Goal: Information Seeking & Learning: Check status

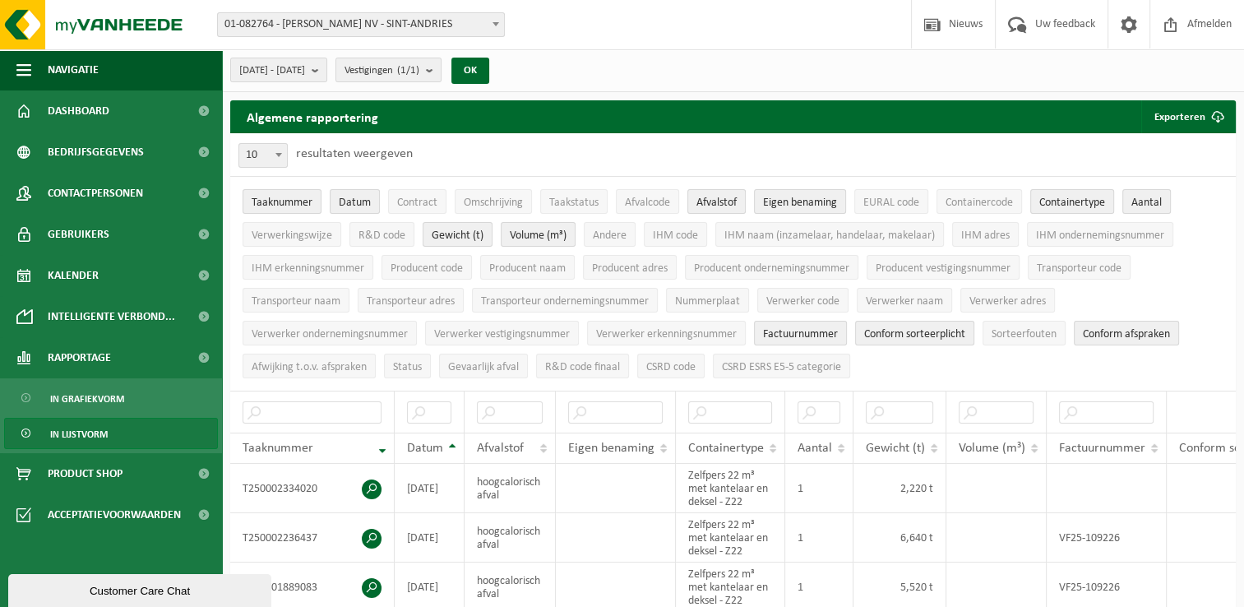
click at [723, 67] on div "[DATE] - [DATE] Huidige maand Vorige maand Laatste 6 maanden Huidig jaar Vorig …" at bounding box center [733, 70] width 1022 height 43
click at [577, 20] on div "Vestiging: 01-082764 - [PERSON_NAME] KAASIMPORT NV - SINT-ANDRIES 02-009948 - M…" at bounding box center [622, 25] width 1244 height 50
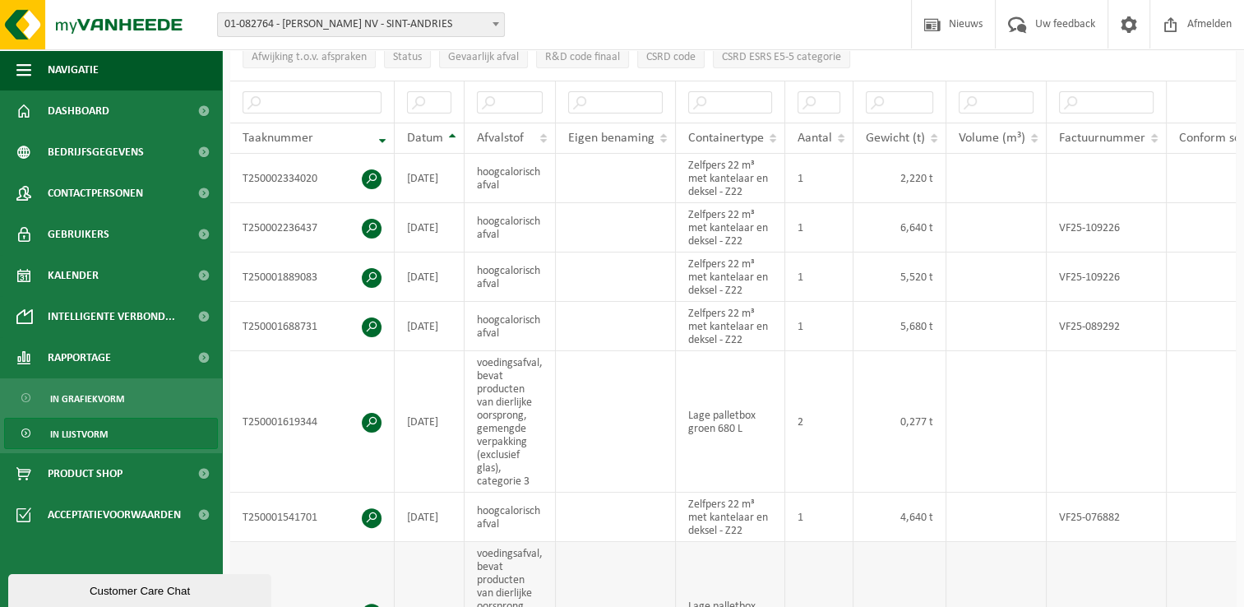
scroll to position [164, 0]
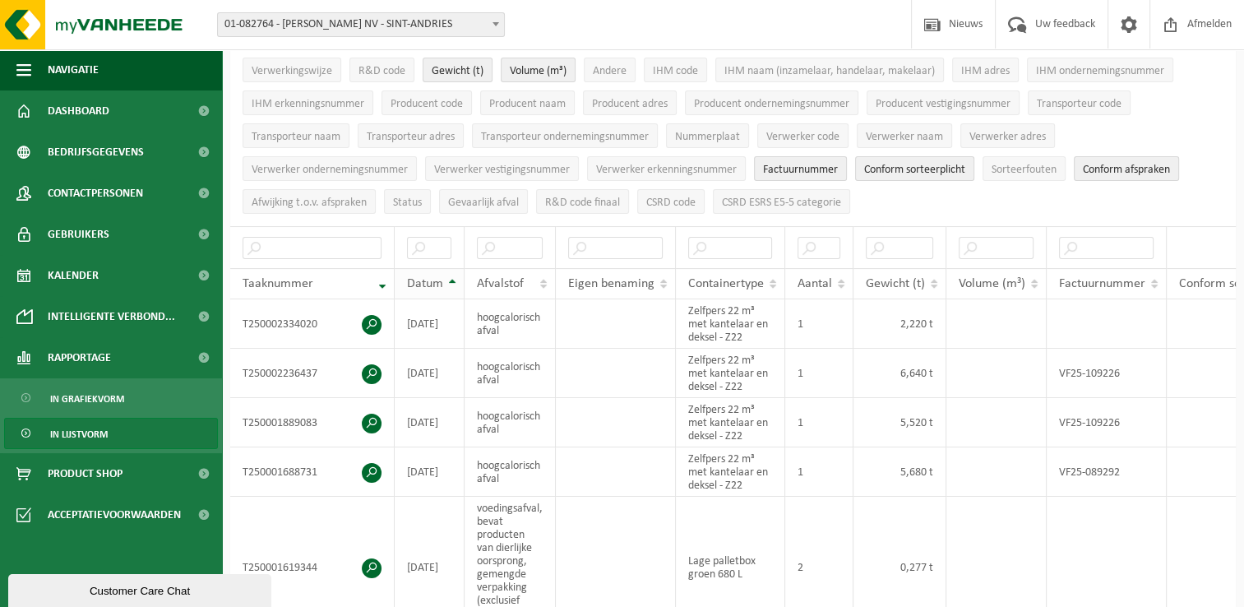
click at [450, 275] on th "Datum" at bounding box center [430, 283] width 70 height 31
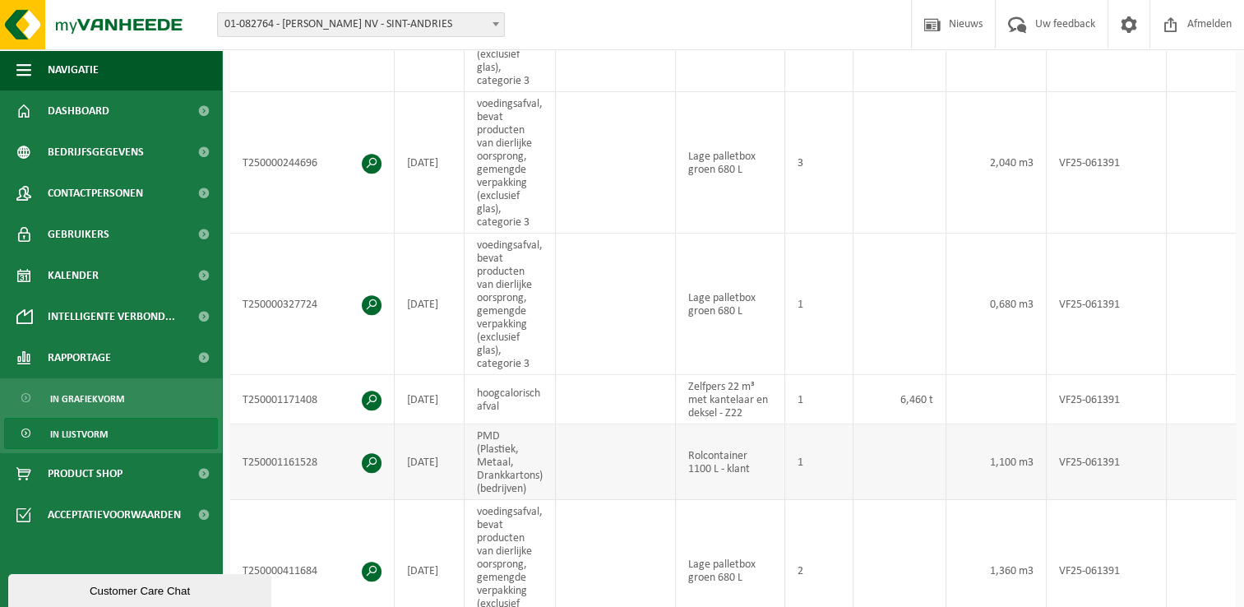
scroll to position [1069, 0]
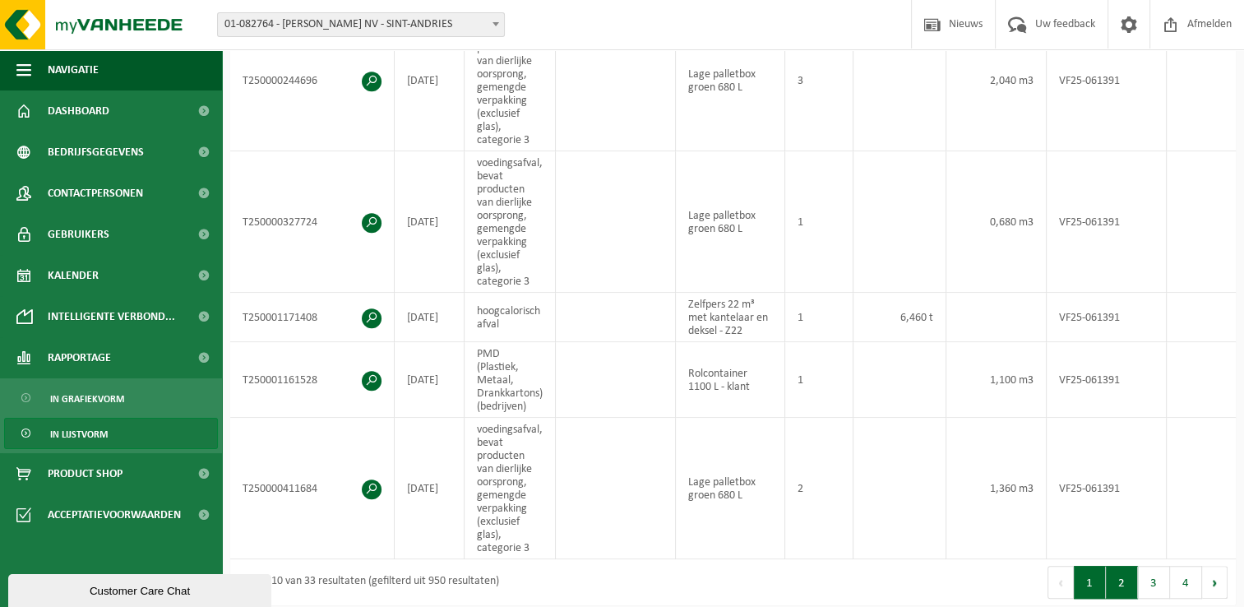
click at [1125, 590] on button "2" at bounding box center [1122, 582] width 32 height 33
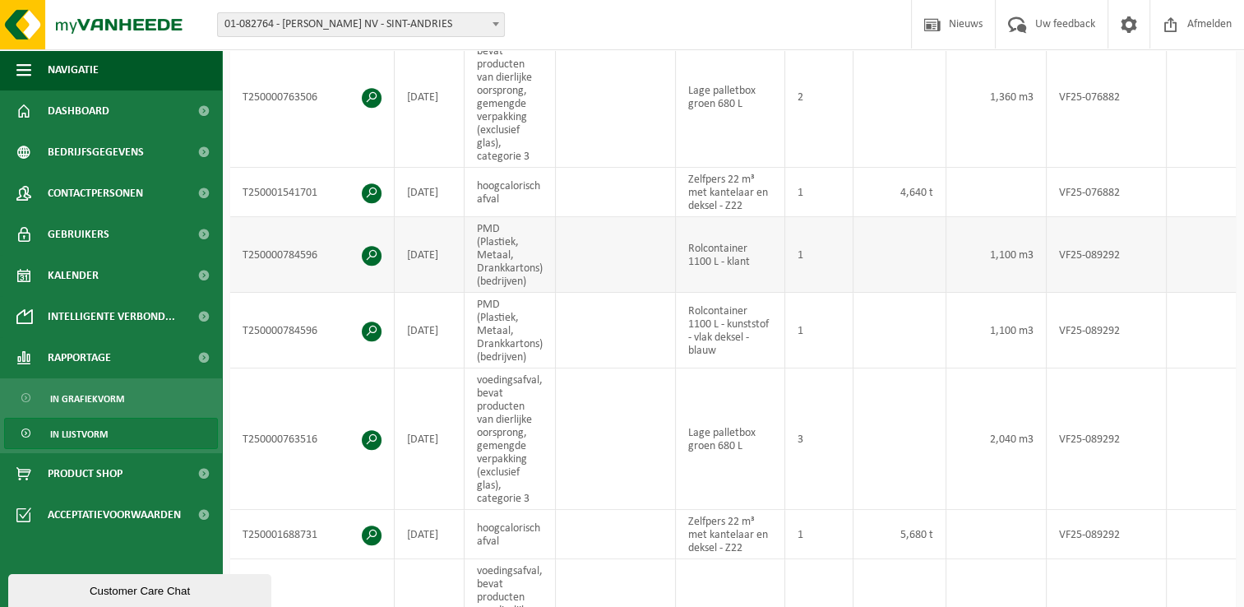
scroll to position [987, 0]
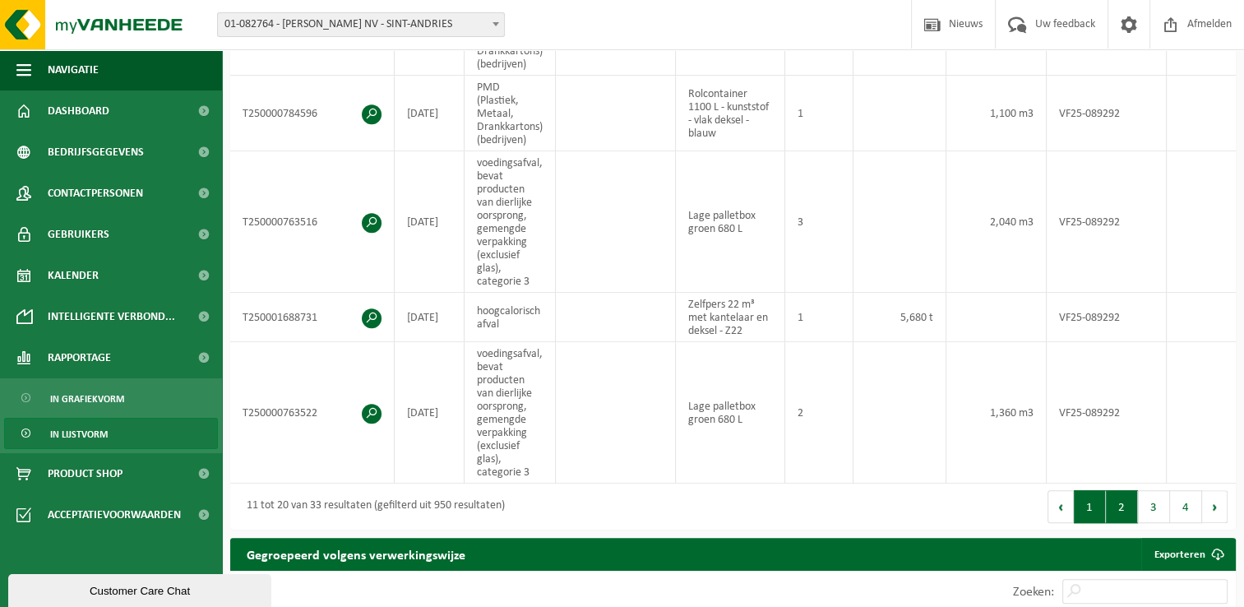
click at [1089, 511] on button "1" at bounding box center [1090, 506] width 32 height 33
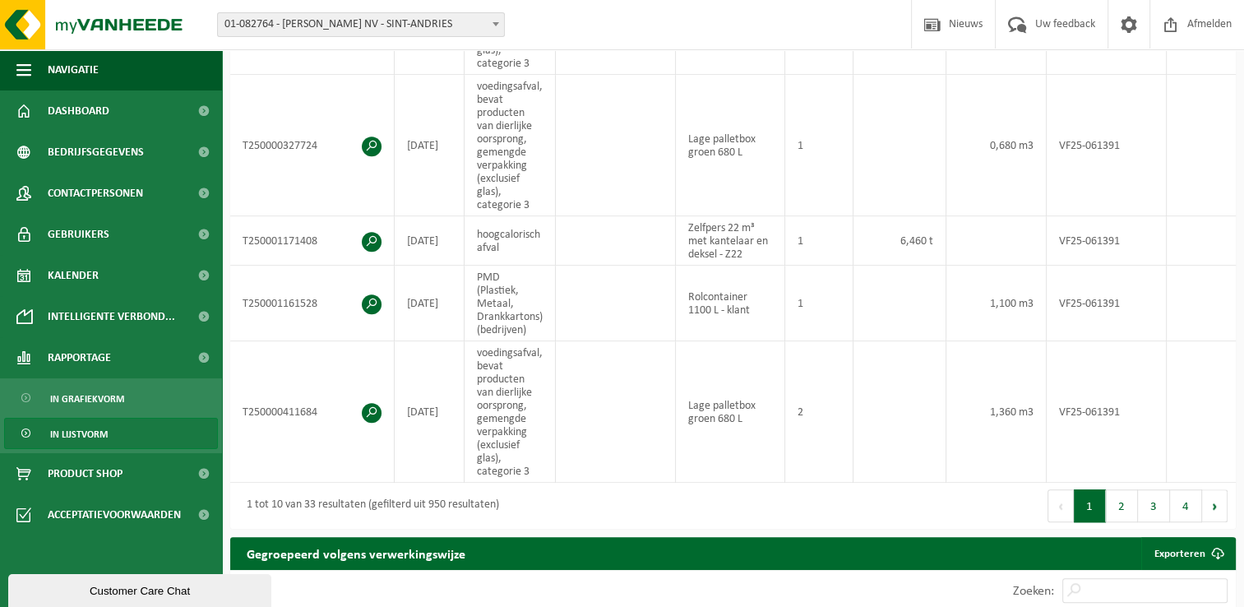
scroll to position [1107, 0]
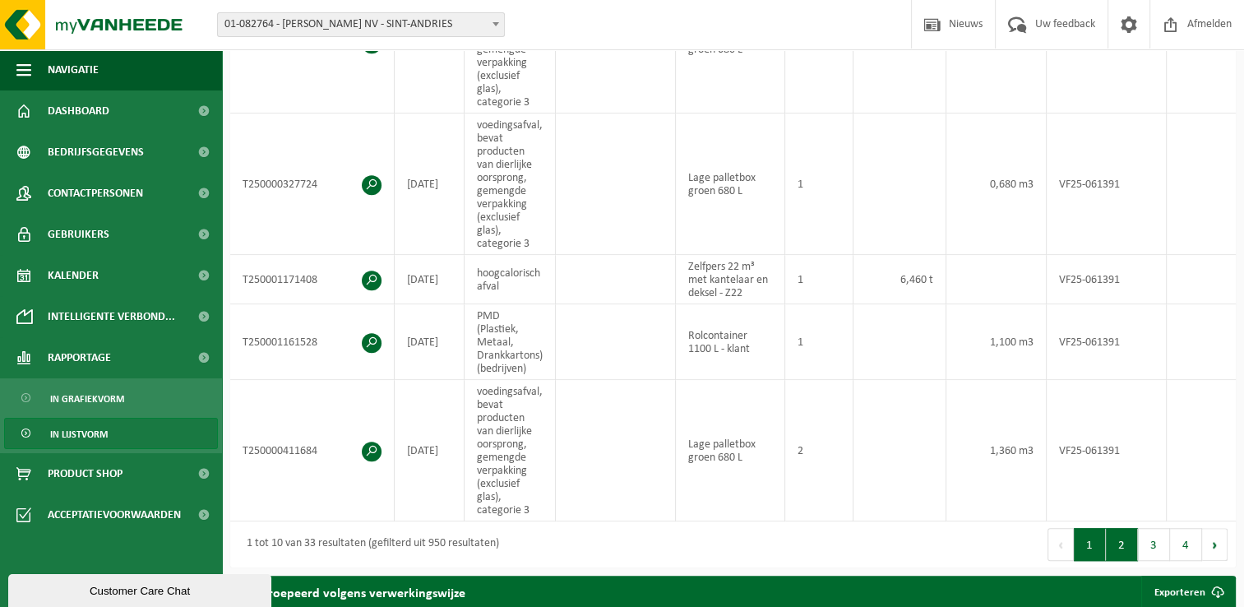
click at [1131, 548] on button "2" at bounding box center [1122, 544] width 32 height 33
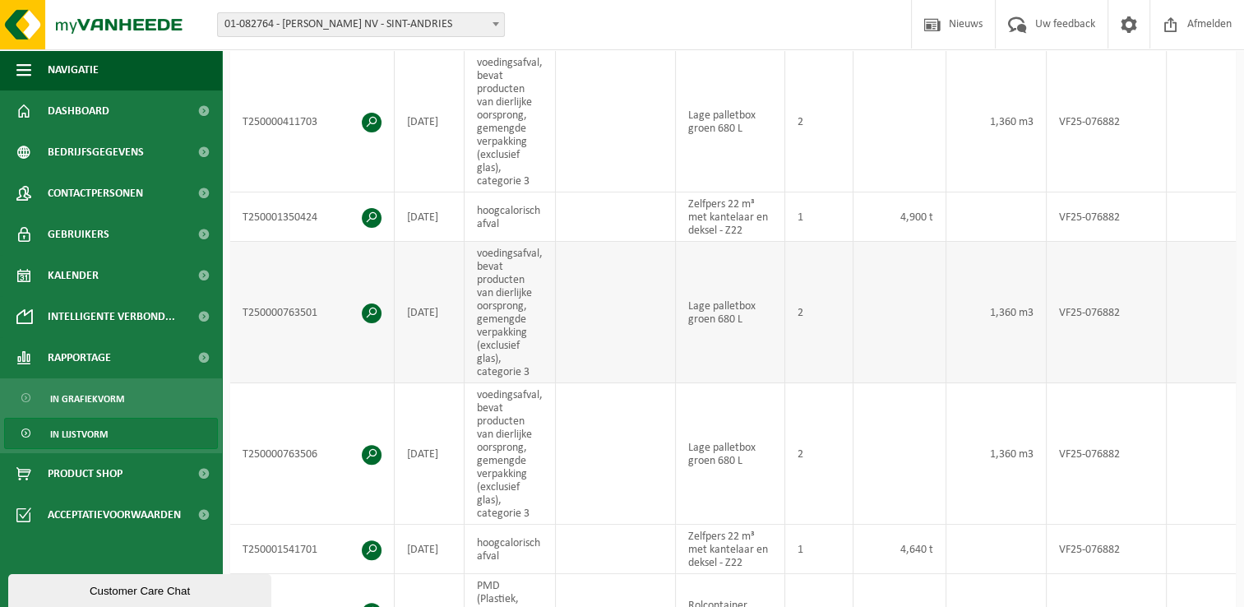
scroll to position [449, 0]
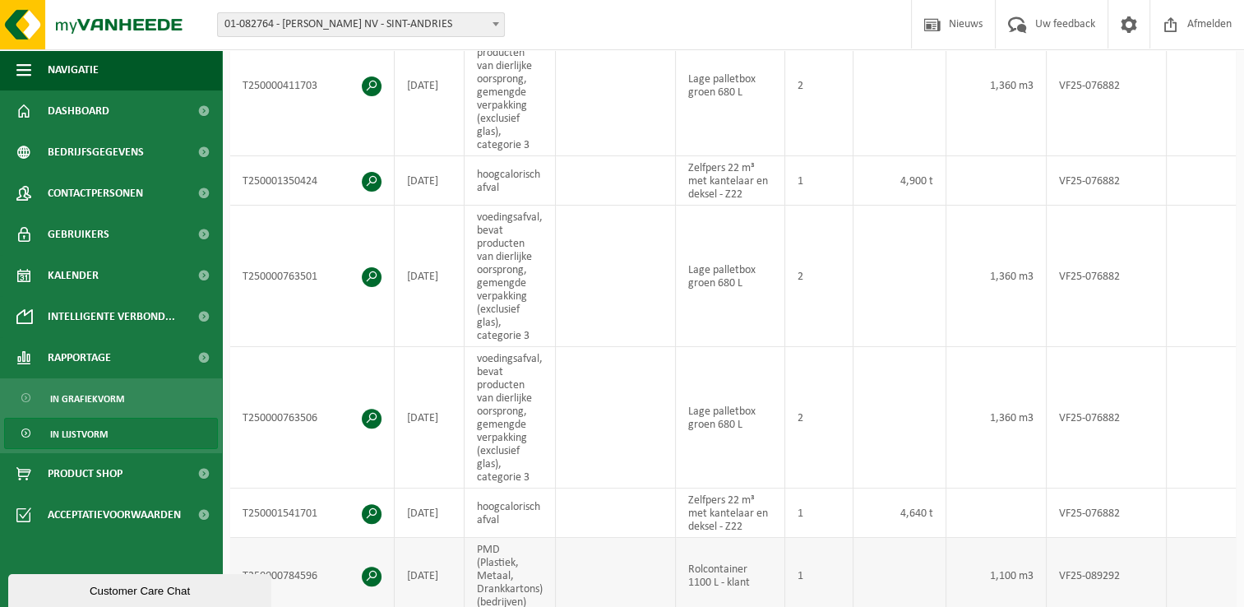
click at [917, 561] on td at bounding box center [899, 576] width 93 height 76
click at [909, 563] on td at bounding box center [899, 576] width 93 height 76
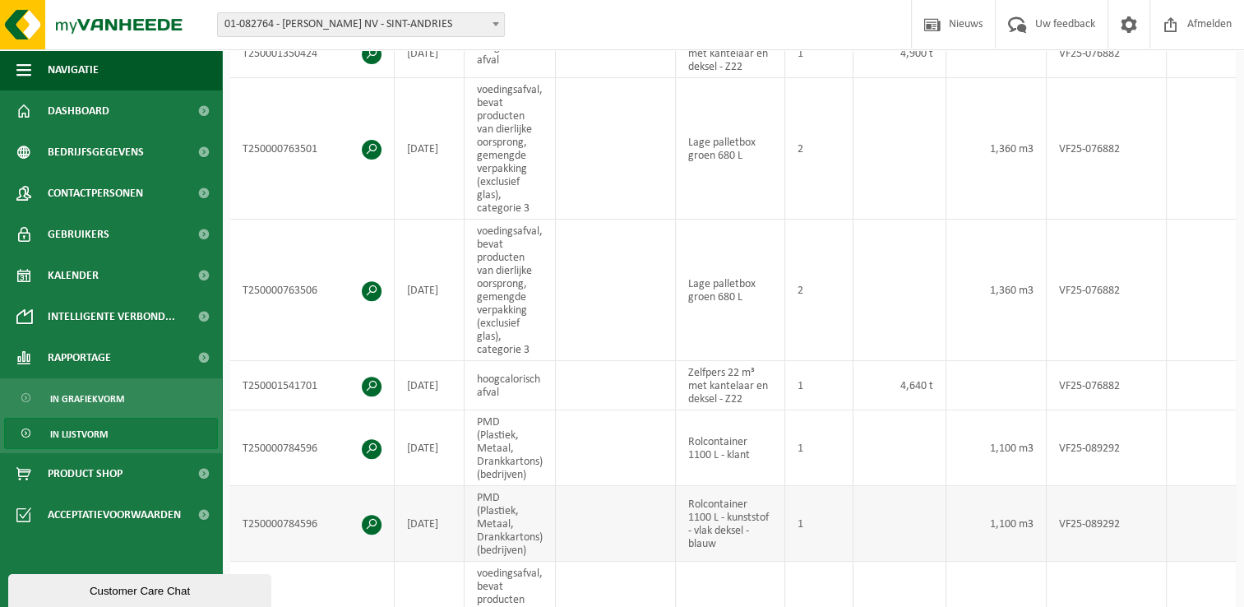
scroll to position [613, 0]
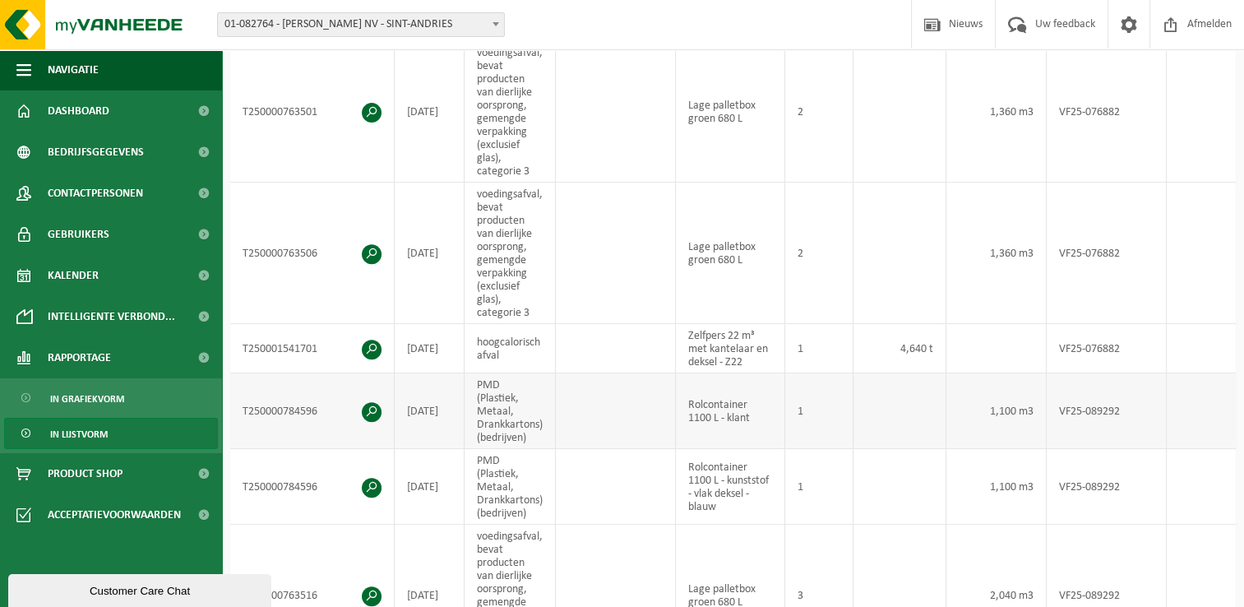
click at [629, 400] on td at bounding box center [616, 411] width 120 height 76
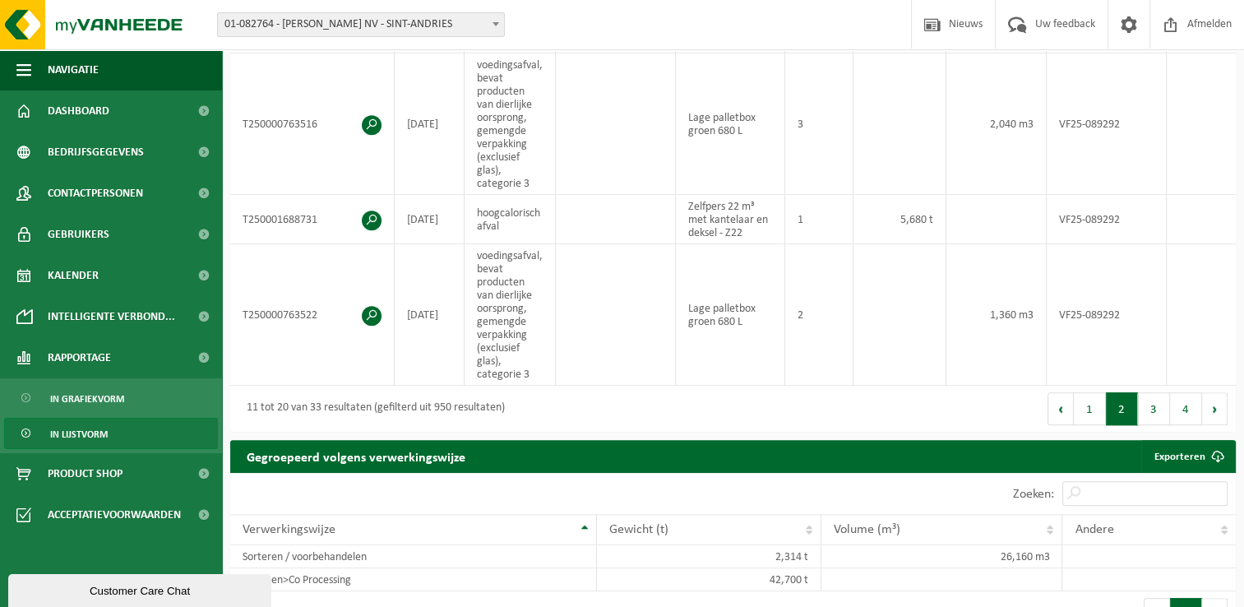
scroll to position [1271, 0]
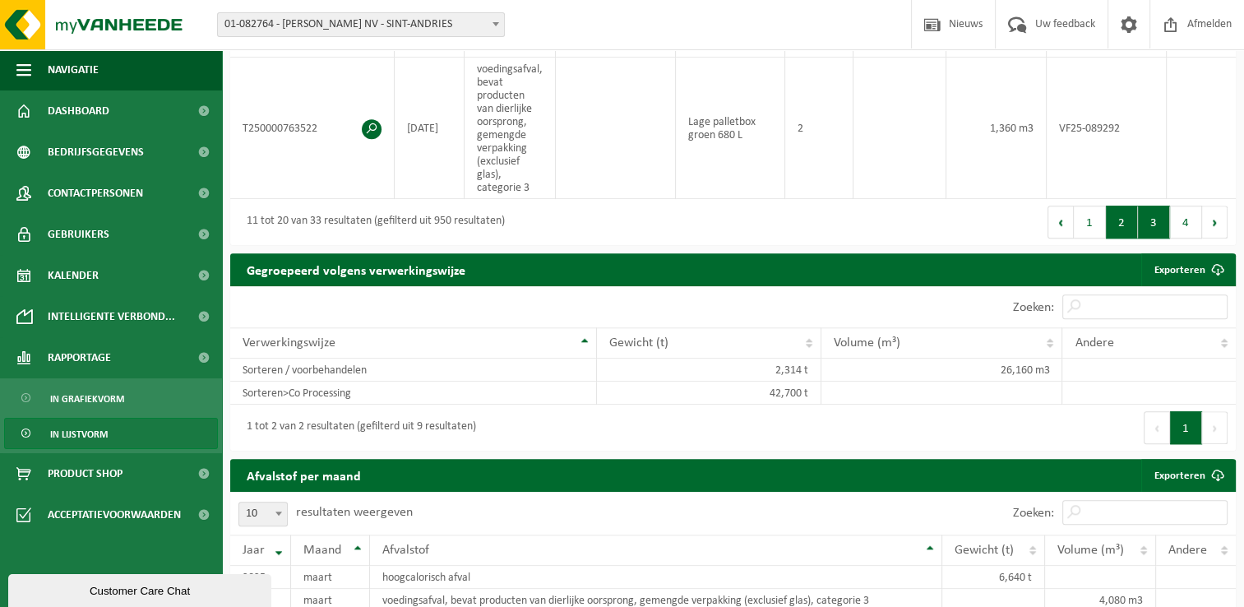
click at [1157, 227] on button "3" at bounding box center [1154, 222] width 32 height 33
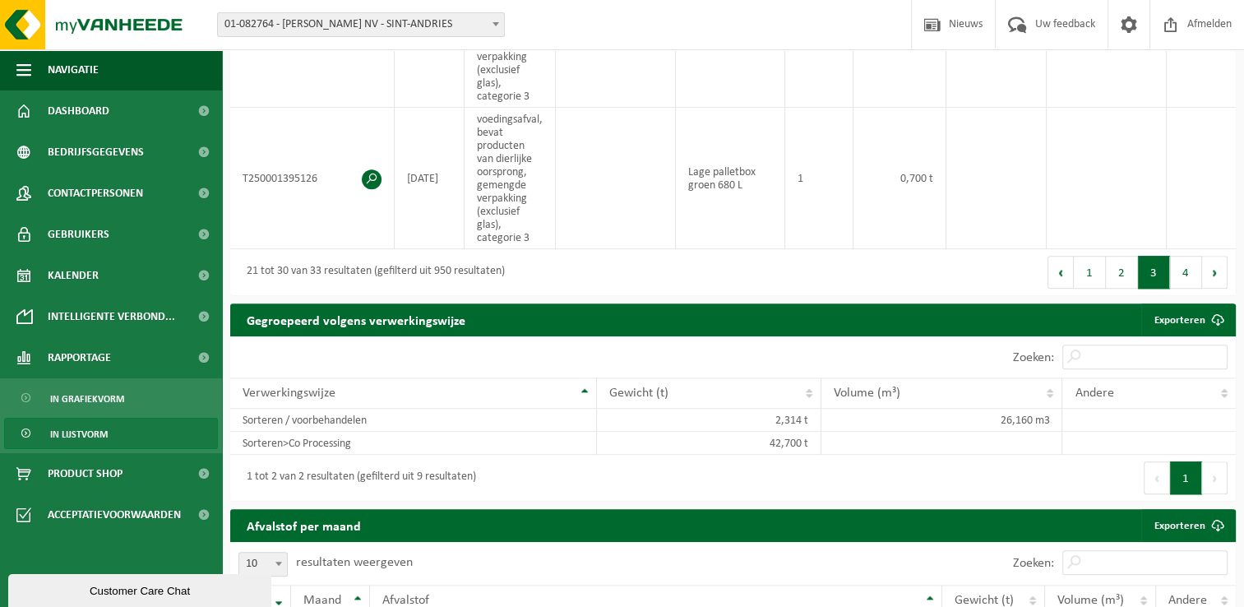
scroll to position [1518, 0]
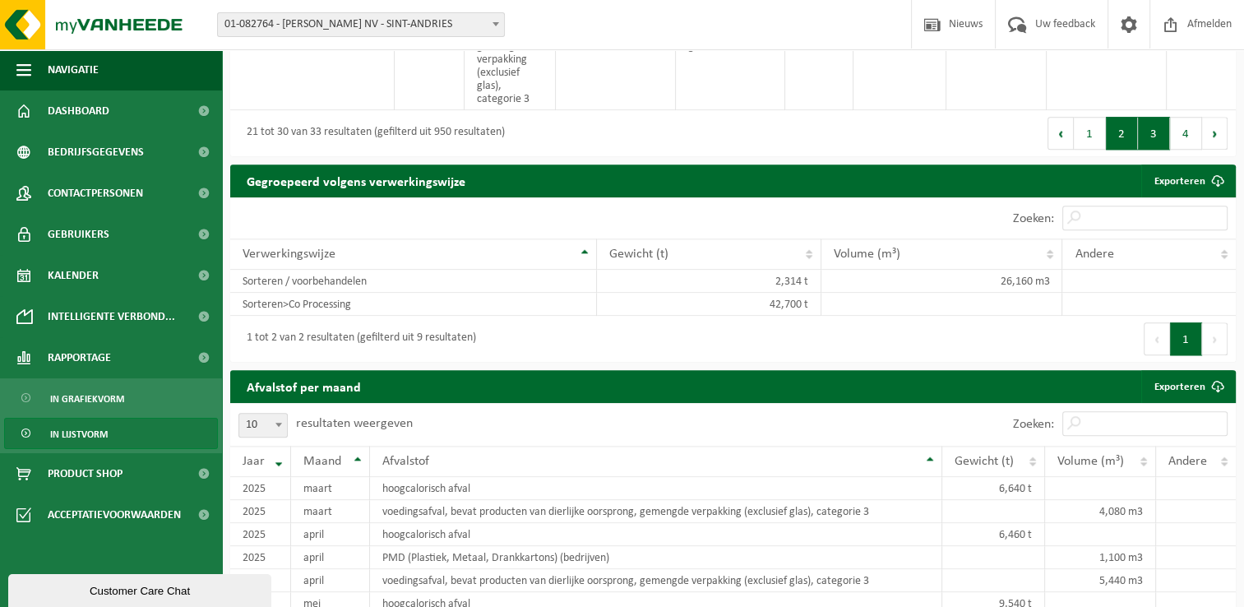
click at [1117, 137] on button "2" at bounding box center [1122, 133] width 32 height 33
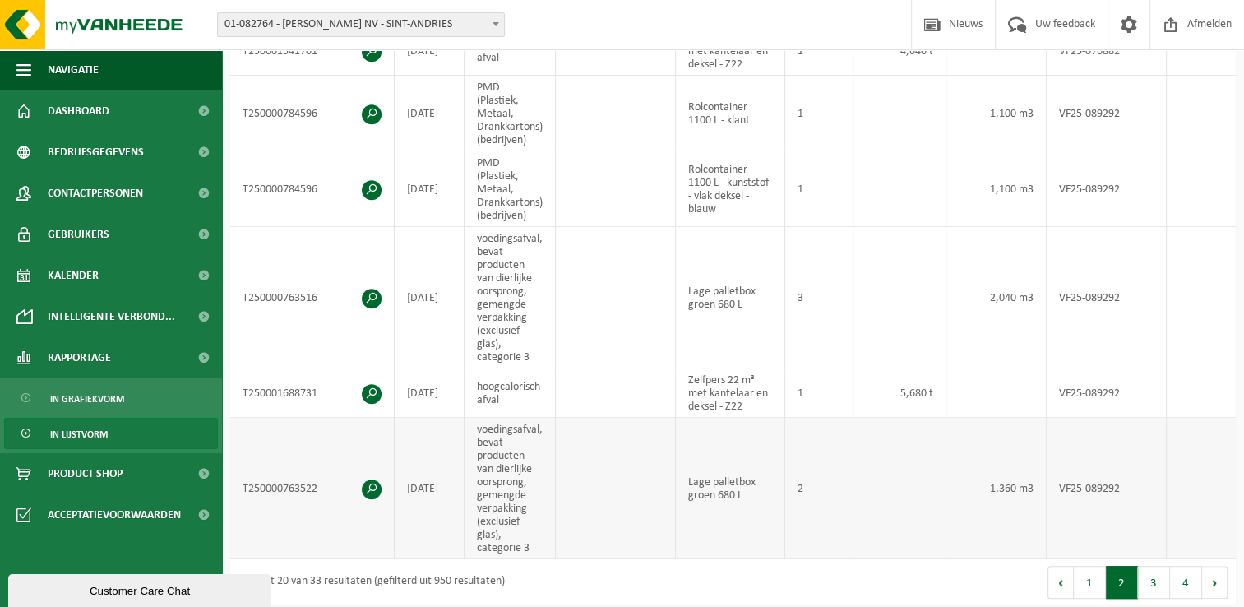
scroll to position [949, 0]
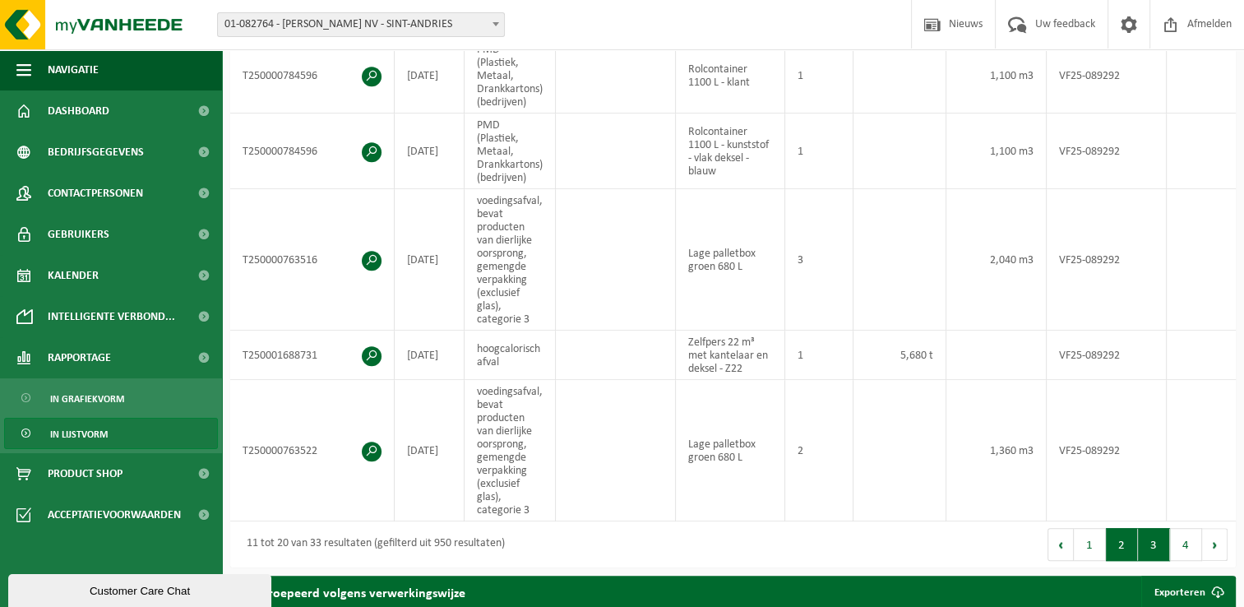
click at [1150, 548] on button "3" at bounding box center [1154, 544] width 32 height 33
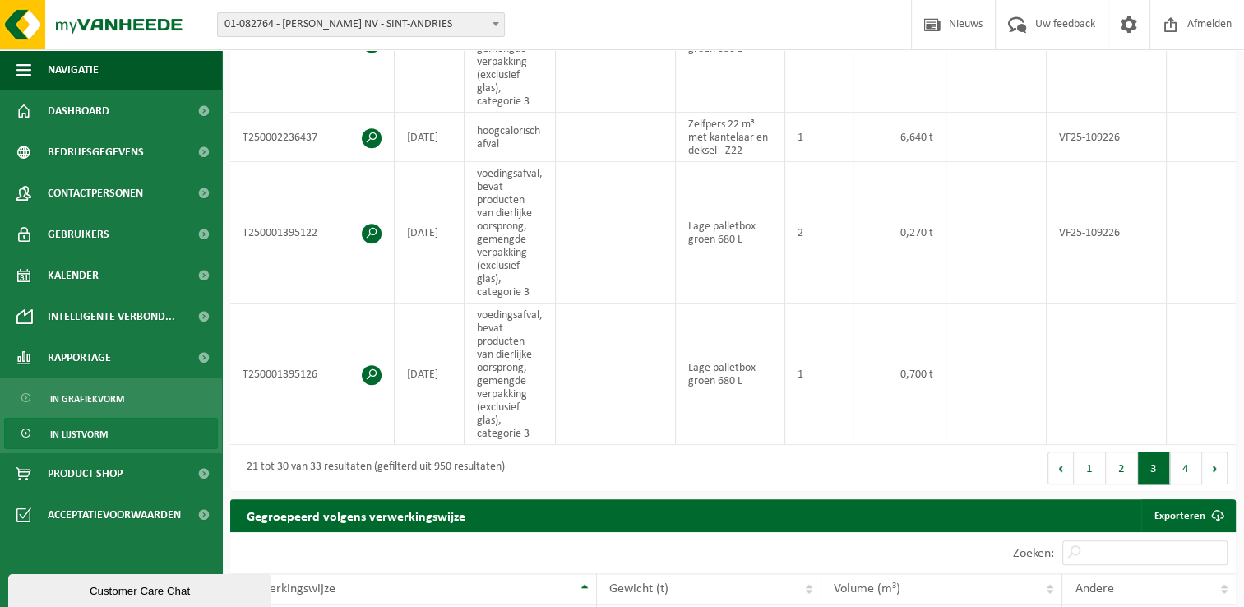
scroll to position [1271, 0]
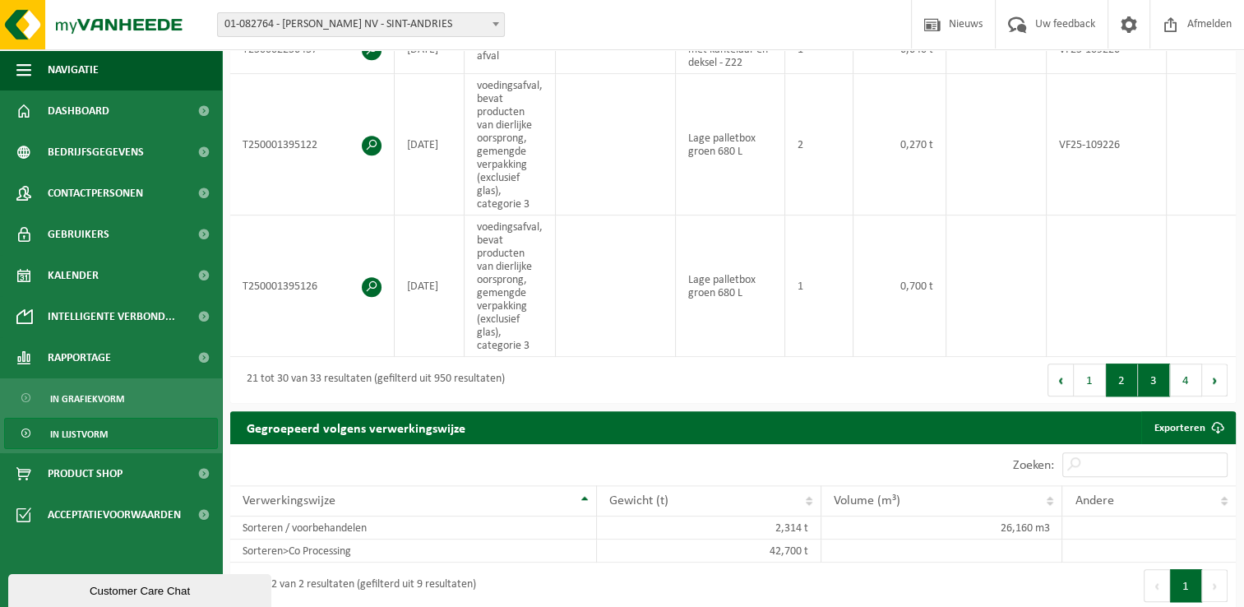
click at [1119, 392] on button "2" at bounding box center [1122, 379] width 32 height 33
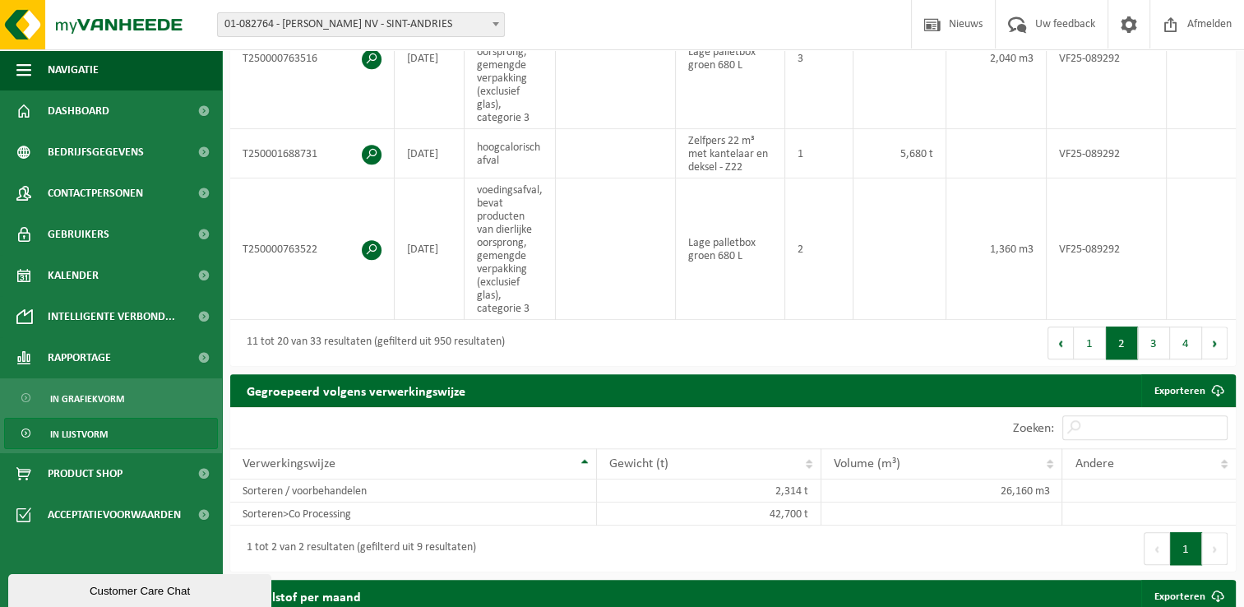
scroll to position [1189, 0]
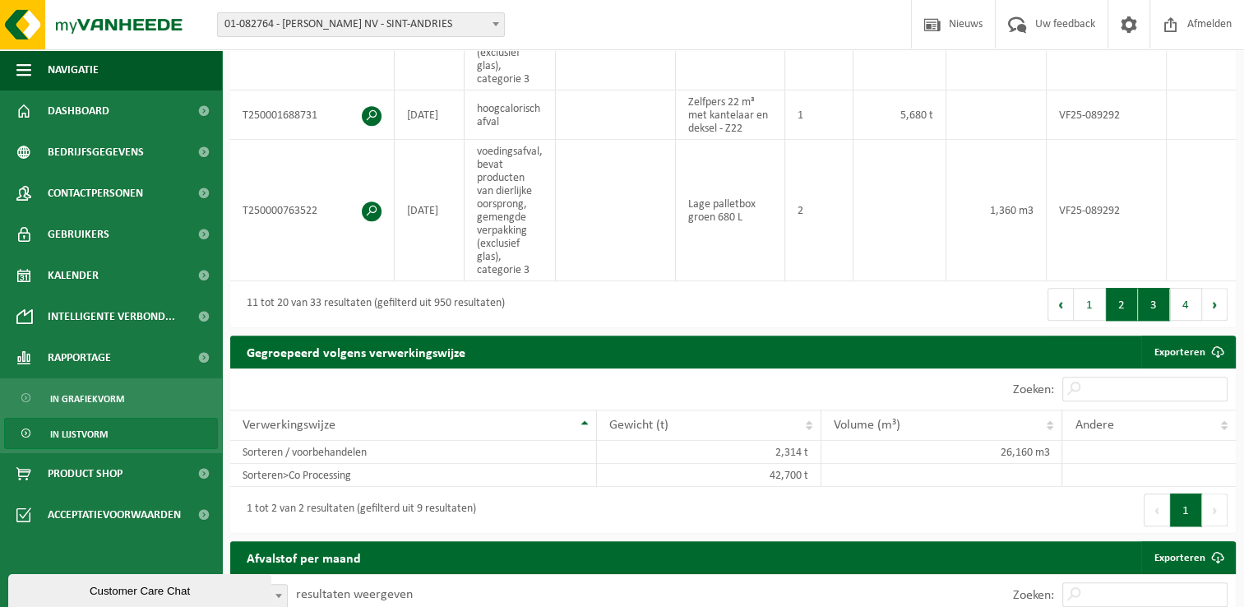
click at [1145, 311] on button "3" at bounding box center [1154, 304] width 32 height 33
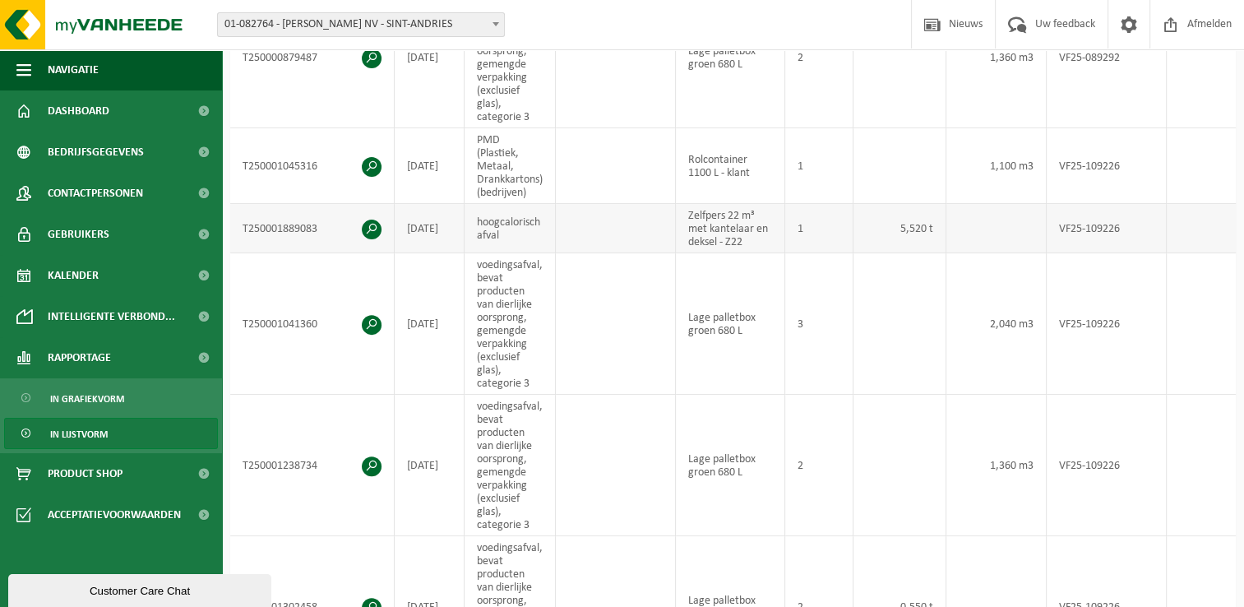
scroll to position [449, 0]
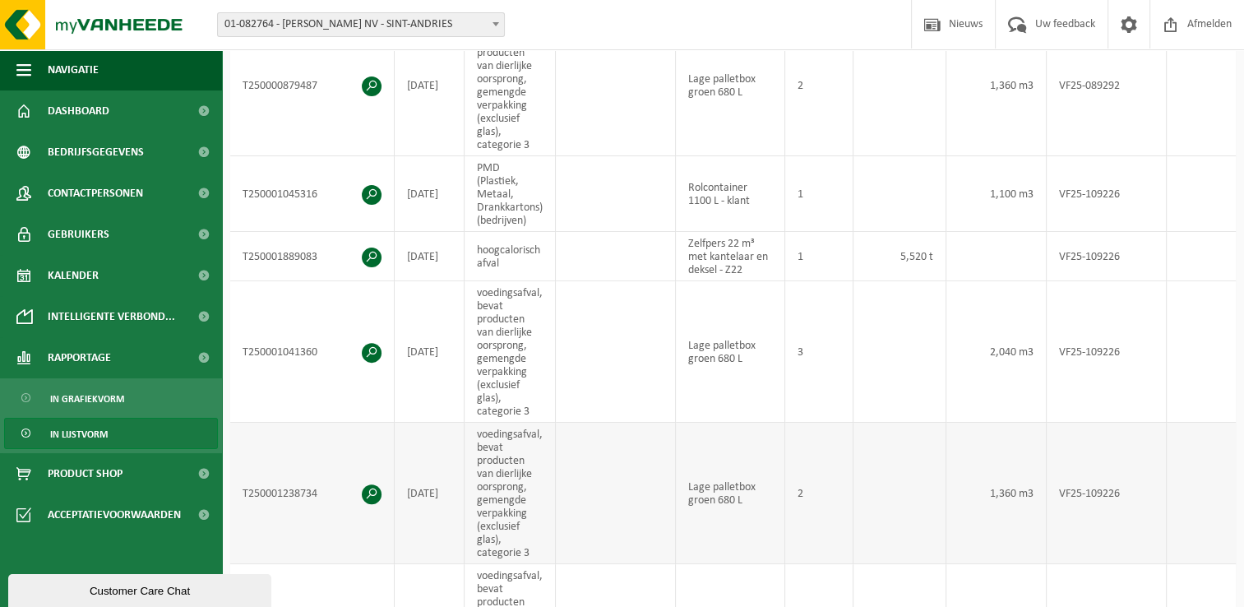
click at [856, 443] on td at bounding box center [899, 493] width 93 height 141
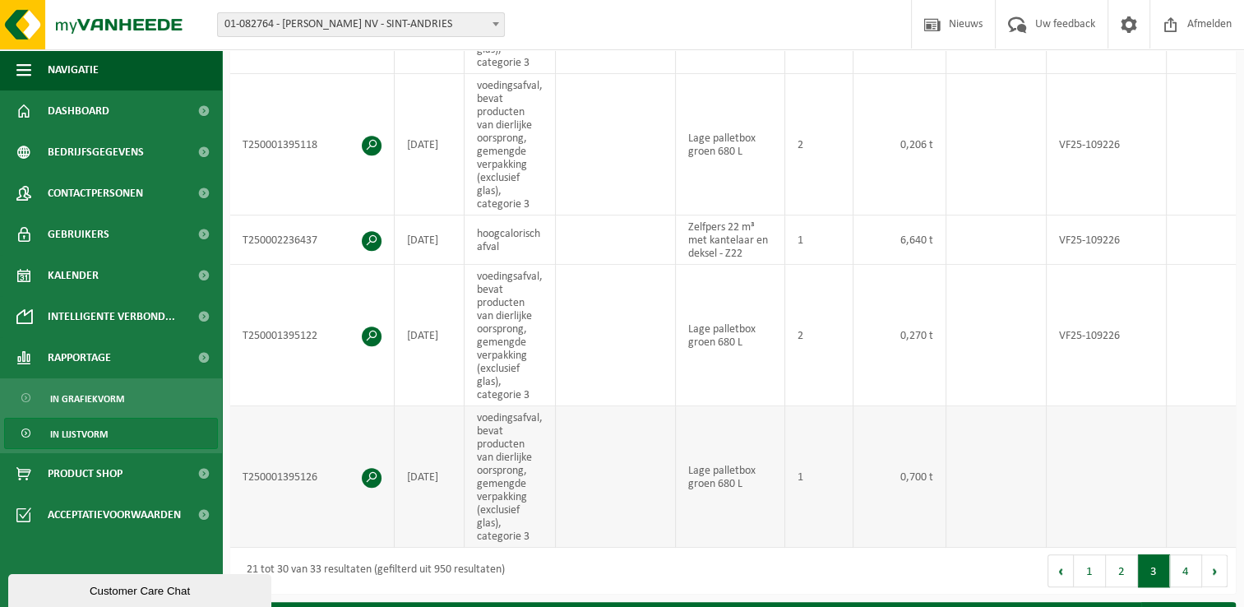
scroll to position [1107, 0]
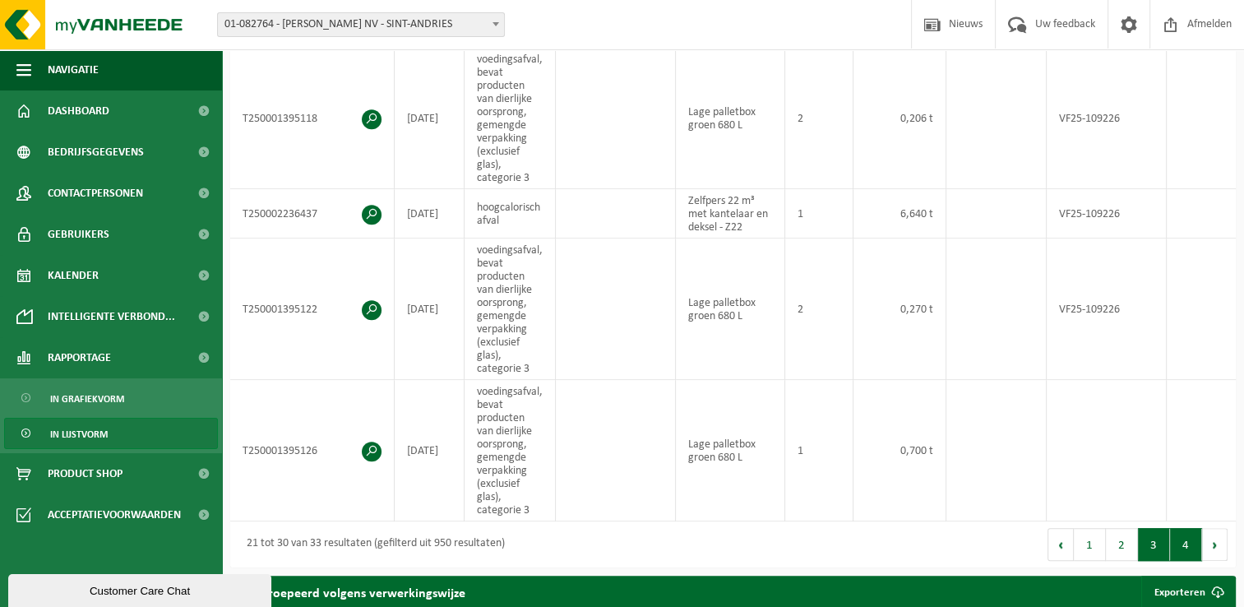
click at [1181, 552] on button "4" at bounding box center [1186, 544] width 32 height 33
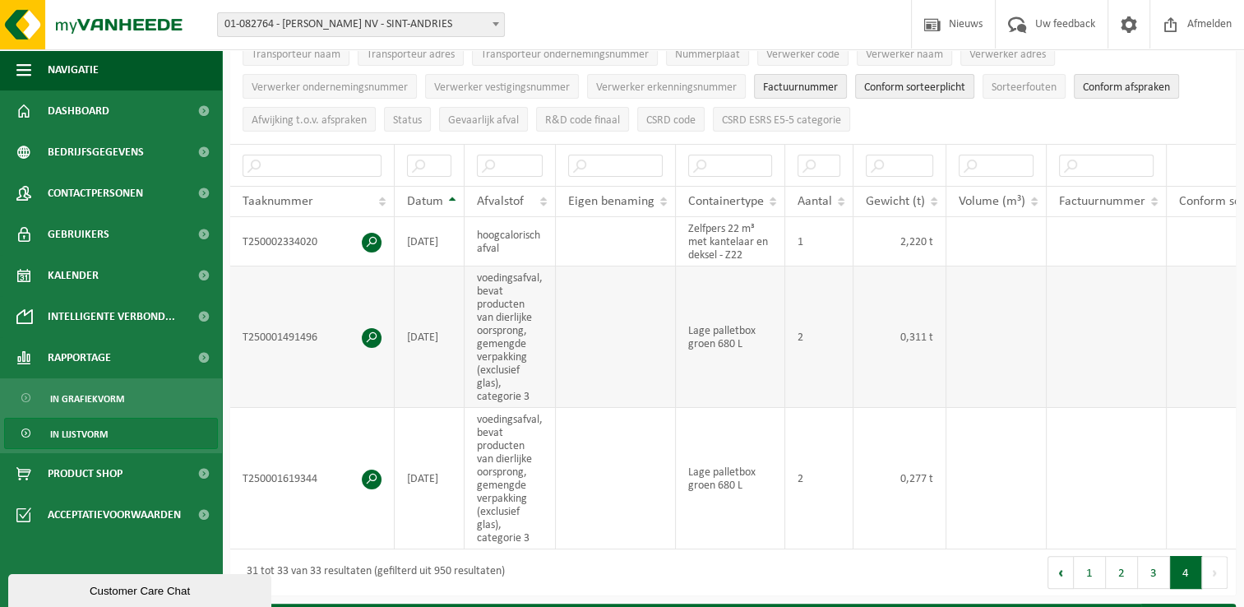
scroll to position [275, 0]
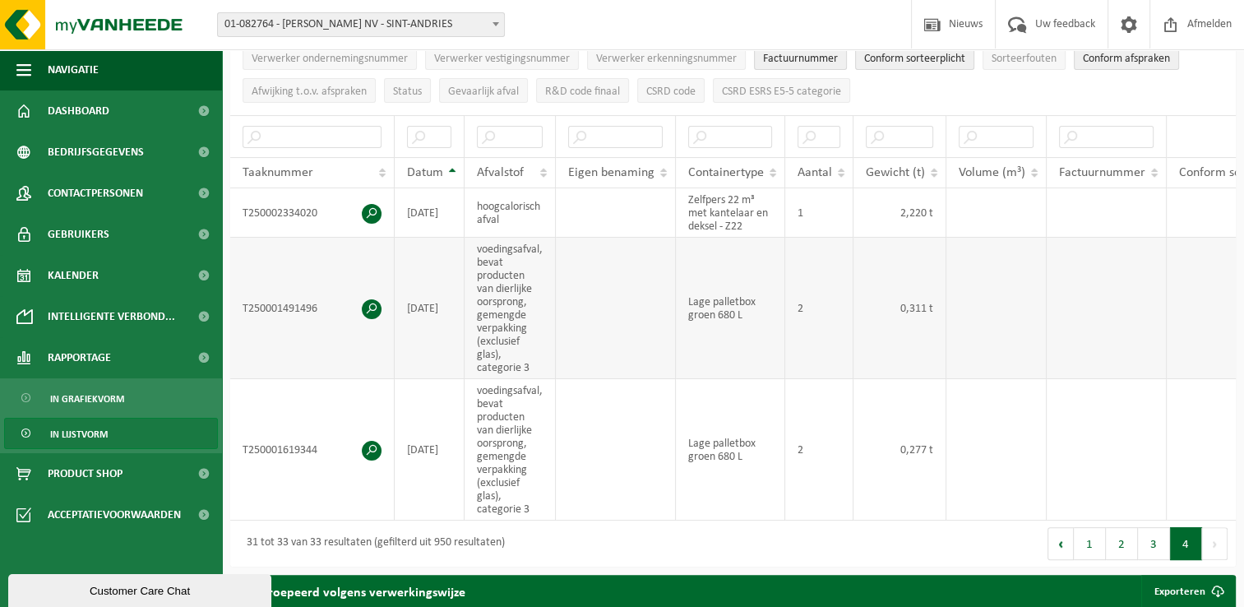
click at [1091, 270] on td at bounding box center [1107, 308] width 120 height 141
